Goal: Complete application form

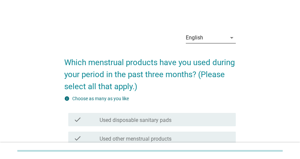
click at [222, 38] on div "English" at bounding box center [206, 37] width 41 height 11
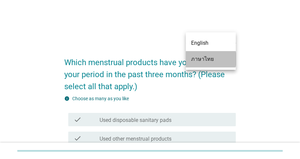
click at [207, 59] on div "ภาษาไทย" at bounding box center [210, 59] width 39 height 8
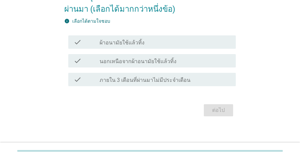
scroll to position [79, 0]
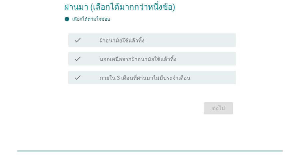
click at [138, 41] on label "ผ้าอนามัยใช้แล้วทิ้ง" at bounding box center [122, 40] width 45 height 7
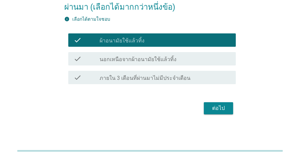
click at [155, 60] on label "นอกเหนือจากผ้าอนามัยใช้แล้วทิ้ง" at bounding box center [138, 59] width 77 height 7
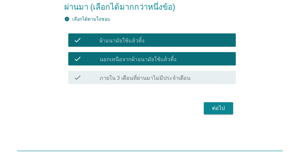
click at [214, 105] on div "ต่อไป" at bounding box center [218, 108] width 19 height 8
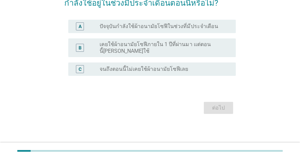
scroll to position [0, 0]
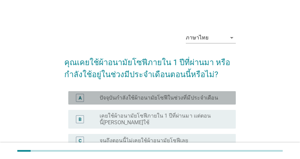
click at [210, 96] on label "ปัจจุบันกำลังใช้ผ้าอนามัยโซฟีในช่วงที่มีประจำเดือน" at bounding box center [159, 97] width 118 height 7
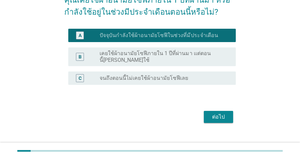
scroll to position [65, 0]
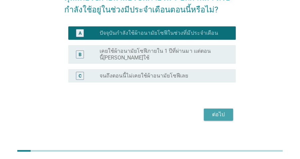
click at [216, 115] on div "ต่อไป" at bounding box center [218, 114] width 19 height 8
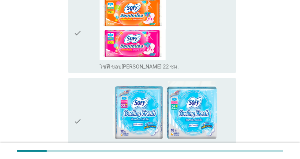
scroll to position [110, 0]
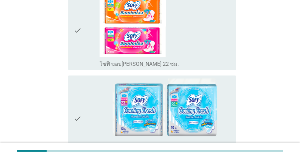
click at [170, 44] on div "check_box_outline_blank โซฟี ขอบ[PERSON_NAME] 22 ซม." at bounding box center [165, 31] width 131 height 74
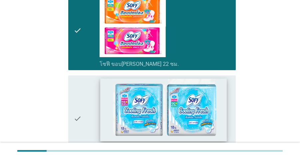
click at [224, 98] on img at bounding box center [163, 109] width 127 height 63
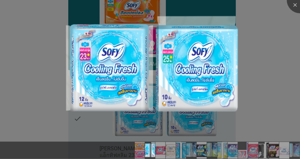
click at [278, 37] on div at bounding box center [150, 79] width 300 height 159
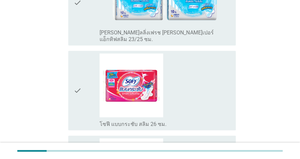
scroll to position [227, 0]
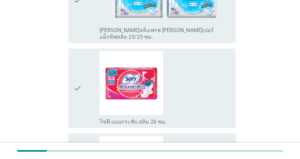
click at [83, 22] on div "check" at bounding box center [87, 0] width 26 height 80
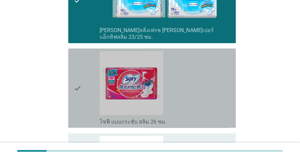
click at [84, 102] on div "check" at bounding box center [87, 88] width 26 height 74
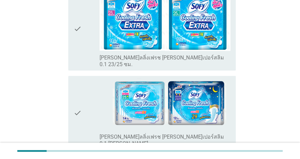
scroll to position [460, 0]
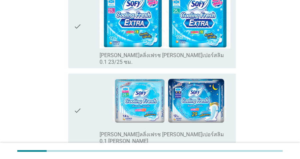
click at [90, 84] on div "check" at bounding box center [87, 110] width 26 height 69
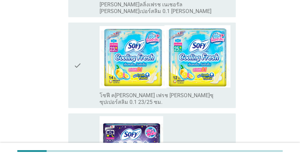
scroll to position [774, 0]
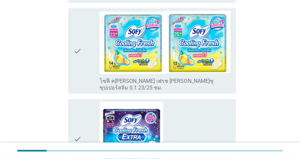
click at [83, 38] on div "check" at bounding box center [87, 51] width 26 height 80
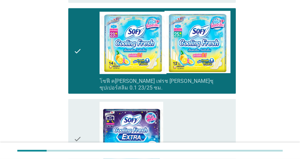
click at [89, 102] on div "check" at bounding box center [87, 139] width 26 height 74
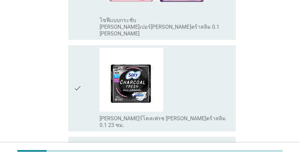
scroll to position [1839, 0]
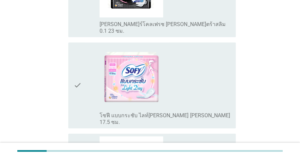
click at [82, 45] on div "check" at bounding box center [87, 85] width 26 height 80
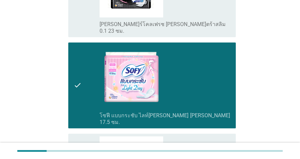
scroll to position [1884, 0]
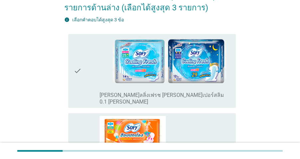
scroll to position [83, 0]
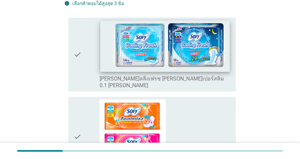
click at [206, 62] on img at bounding box center [165, 45] width 130 height 51
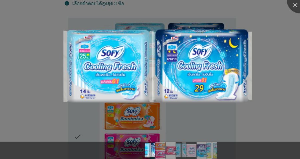
click at [211, 111] on div at bounding box center [150, 79] width 300 height 159
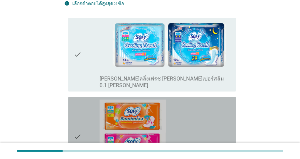
click at [198, 127] on div "check_box_outline_blank โซฟี ขอบ[PERSON_NAME] 22 ซม." at bounding box center [165, 136] width 131 height 74
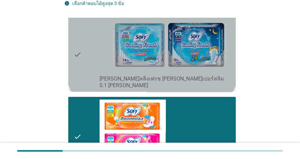
click at [215, 76] on div "check_box_outline_blank [PERSON_NAME]ลลิ่งเฟรช [PERSON_NAME]เปอร์สลิม 0.1 [PERS…" at bounding box center [165, 81] width 131 height 15
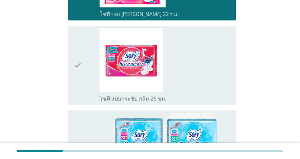
scroll to position [243, 0]
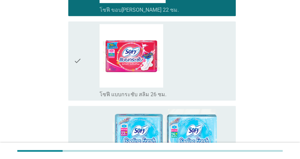
click at [220, 74] on div "check_box_outline_blank โซฟี แบบกระชับ สลิม 26 ซม." at bounding box center [165, 61] width 131 height 74
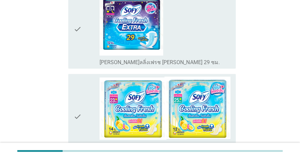
scroll to position [598, 0]
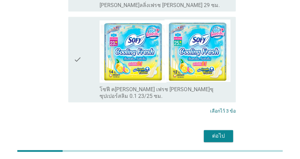
click at [224, 132] on div "ต่อไป" at bounding box center [218, 136] width 19 height 8
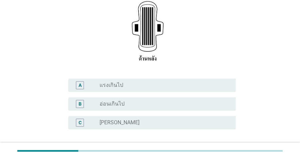
scroll to position [122, 0]
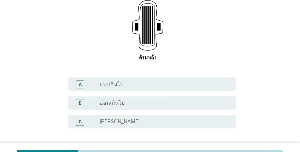
click at [138, 118] on div "radio_button_unchecked [PERSON_NAME]" at bounding box center [163, 121] width 126 height 7
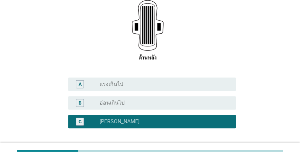
scroll to position [151, 0]
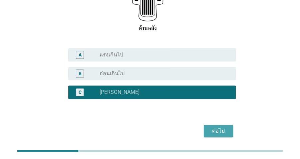
click at [223, 127] on div "ต่อไป" at bounding box center [218, 131] width 19 height 8
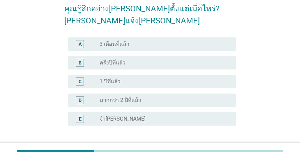
scroll to position [54, 0]
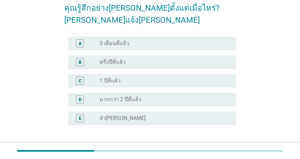
click at [136, 59] on div "radio_button_unchecked ครึ่งปีที่แล้ว" at bounding box center [163, 62] width 126 height 7
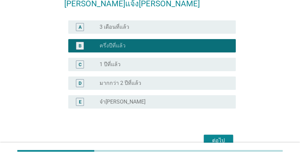
scroll to position [71, 0]
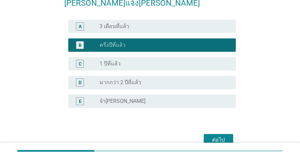
click at [230, 137] on button "ต่อไป" at bounding box center [218, 140] width 29 height 12
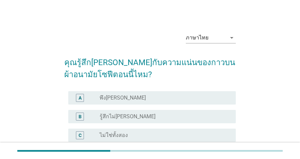
click at [186, 97] on div "radio_button_unchecked พึง[PERSON_NAME]" at bounding box center [163, 97] width 126 height 7
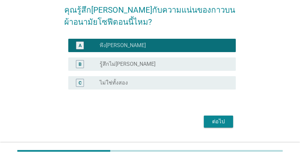
scroll to position [54, 0]
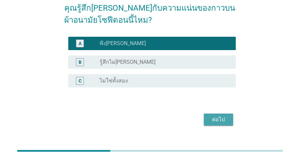
click at [217, 120] on div "ต่อไป" at bounding box center [218, 119] width 19 height 8
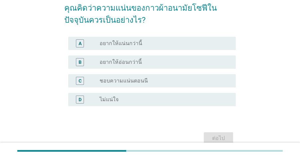
scroll to position [0, 0]
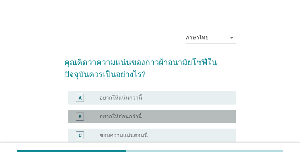
click at [182, 117] on div "radio_button_unchecked อยากให้อ่อนกว่านี้" at bounding box center [163, 116] width 126 height 7
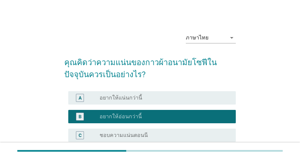
click at [182, 133] on div "radio_button_unchecked ชอบความแน่นตอนนี" at bounding box center [163, 135] width 126 height 7
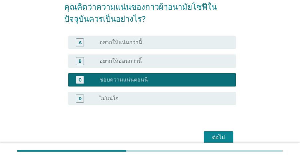
scroll to position [62, 0]
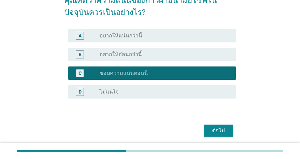
click at [224, 129] on div "ต่อไป" at bounding box center [218, 130] width 19 height 8
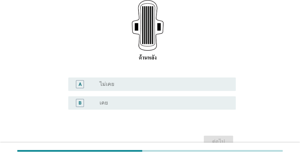
scroll to position [112, 0]
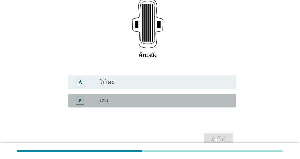
click at [223, 105] on div "B radio_button_unchecked เคย" at bounding box center [152, 100] width 168 height 13
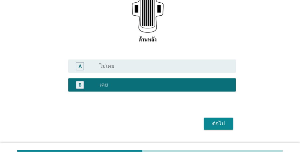
scroll to position [144, 0]
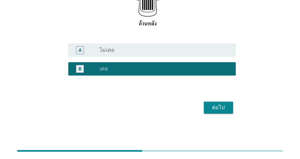
click at [163, 51] on div "radio_button_unchecked ไม่เคย" at bounding box center [163, 50] width 126 height 7
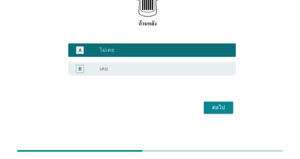
click at [215, 100] on div "ต่อไป" at bounding box center [150, 107] width 172 height 16
click at [215, 101] on div "ต่อไป" at bounding box center [150, 107] width 172 height 16
click at [217, 105] on div "ต่อไป" at bounding box center [218, 107] width 19 height 8
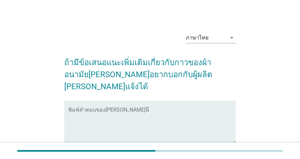
click at [194, 100] on div "พิมพ์คำตอบของ[PERSON_NAME]นี่" at bounding box center [152, 121] width 168 height 43
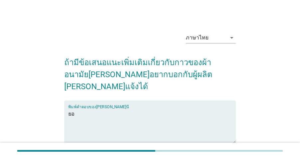
type textarea "ย"
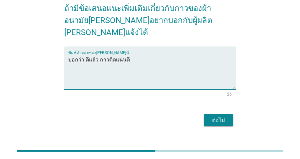
type textarea "บอกว่า ดีแล้ว กาวติดแน่นดี"
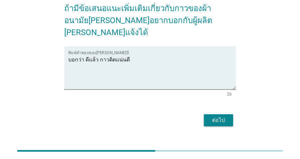
click at [223, 116] on div "ต่อไป" at bounding box center [218, 120] width 19 height 8
